Goal: Task Accomplishment & Management: Use online tool/utility

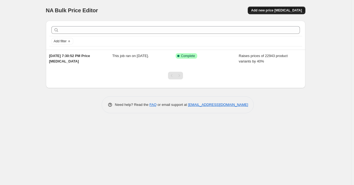
click at [291, 8] on span "Add new price [MEDICAL_DATA]" at bounding box center [276, 10] width 51 height 4
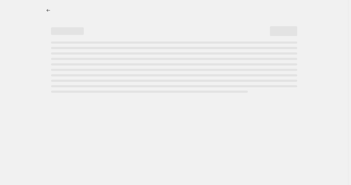
select select "percentage"
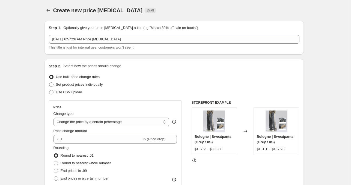
click at [116, 116] on div "Change type" at bounding box center [112, 113] width 116 height 5
click at [115, 121] on select "Change the price to a certain amount Change the price by a certain amount Chang…" at bounding box center [112, 122] width 116 height 9
click at [55, 118] on select "Change the price to a certain amount Change the price by a certain amount Chang…" at bounding box center [112, 122] width 116 height 9
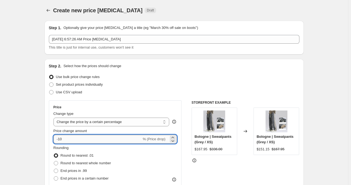
click at [85, 135] on input "-10" at bounding box center [98, 139] width 88 height 9
type input "4"
click at [213, 80] on div "Use bulk price change rules" at bounding box center [174, 77] width 251 height 8
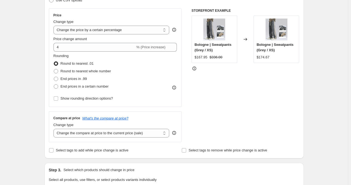
scroll to position [109, 0]
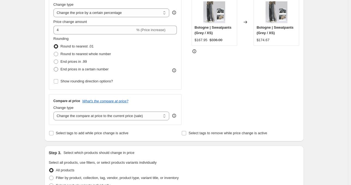
click at [61, 68] on label "End prices in a certain number" at bounding box center [81, 70] width 55 height 8
click at [54, 67] on input "End prices in a certain number" at bounding box center [54, 67] width 0 height 0
radio input "true"
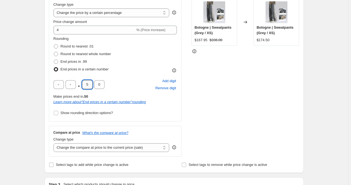
click at [91, 86] on input "5" at bounding box center [87, 84] width 10 height 9
type input "9"
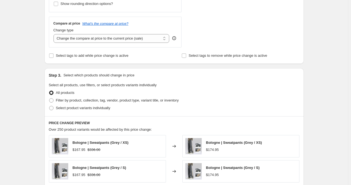
scroll to position [191, 0]
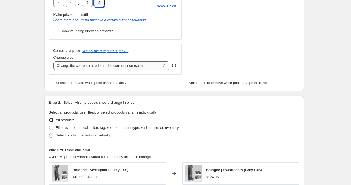
type input "5"
click at [101, 69] on select "Change the compare at price to the current price (sale) Change the compare at p…" at bounding box center [112, 65] width 116 height 9
select select "percentage"
click at [55, 61] on select "Change the compare at price to the current price (sale) Change the compare at p…" at bounding box center [112, 65] width 116 height 9
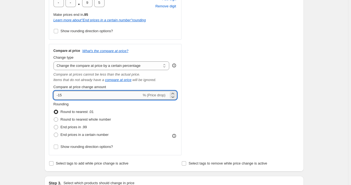
click at [80, 97] on input "-15" at bounding box center [98, 95] width 88 height 9
type input "-1"
type input "4"
click at [29, 28] on div "Create new price [MEDICAL_DATA]. This page is ready Create new price [MEDICAL_D…" at bounding box center [174, 138] width 348 height 658
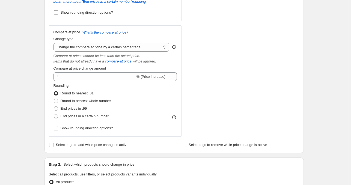
scroll to position [246, 0]
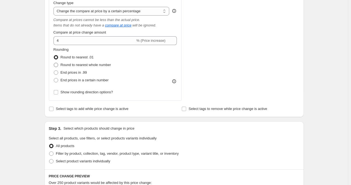
click at [55, 64] on span at bounding box center [56, 65] width 4 height 4
click at [54, 63] on input "Round to nearest whole number" at bounding box center [54, 63] width 0 height 0
radio input "true"
click at [33, 40] on div "Create new price [MEDICAL_DATA]. This page is ready Create new price [MEDICAL_D…" at bounding box center [174, 83] width 348 height 658
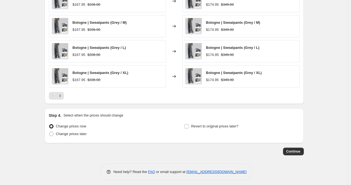
scroll to position [473, 0]
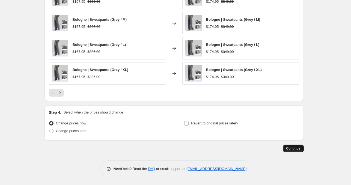
click at [294, 147] on span "Continue" at bounding box center [294, 148] width 14 height 4
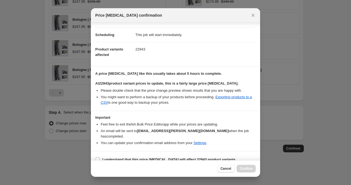
scroll to position [40, 0]
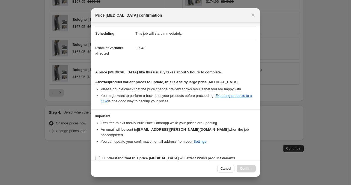
click at [100, 156] on input "I understand that this price [MEDICAL_DATA] will affect 22943 product variants" at bounding box center [98, 158] width 4 height 4
checkbox input "true"
click at [245, 170] on span "Confirm" at bounding box center [246, 169] width 13 height 4
